Goal: Task Accomplishment & Management: Manage account settings

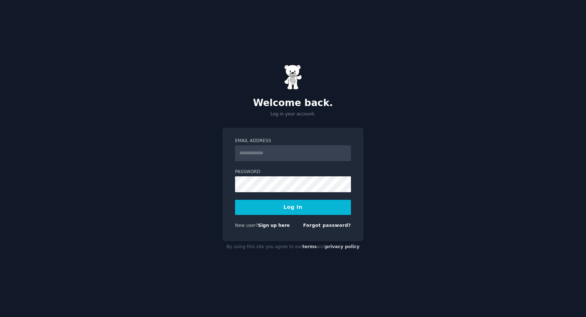
type input "**********"
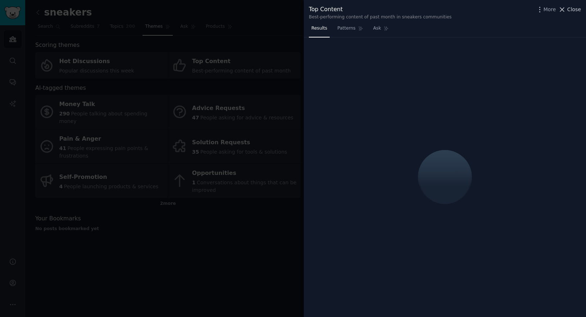
click at [573, 12] on span "Close" at bounding box center [575, 10] width 14 height 8
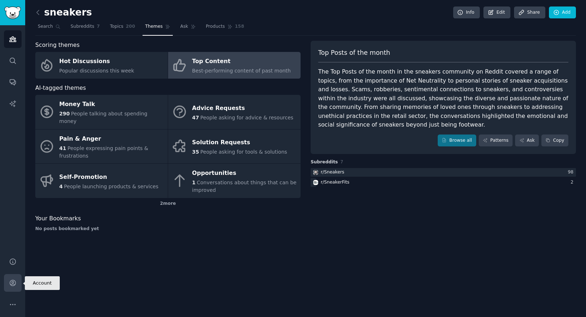
click at [11, 283] on icon "Sidebar" at bounding box center [13, 283] width 8 height 8
